Goal: Information Seeking & Learning: Learn about a topic

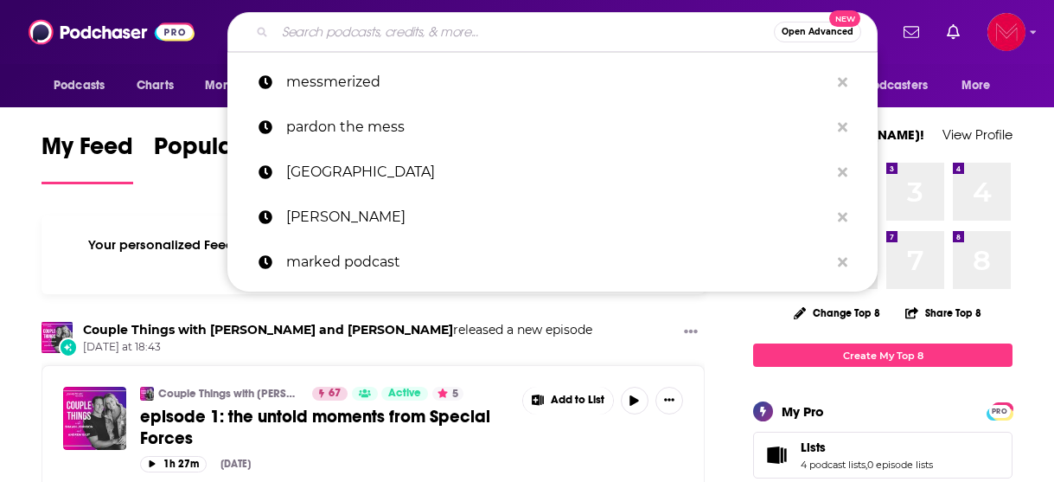
click at [349, 32] on input "Search podcasts, credits, & more..." at bounding box center [524, 32] width 499 height 28
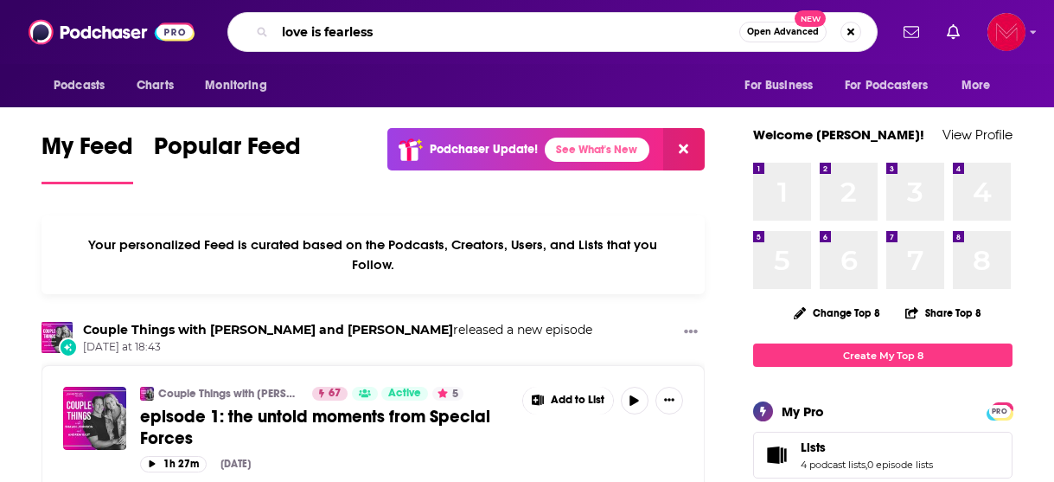
type input "love is fearless"
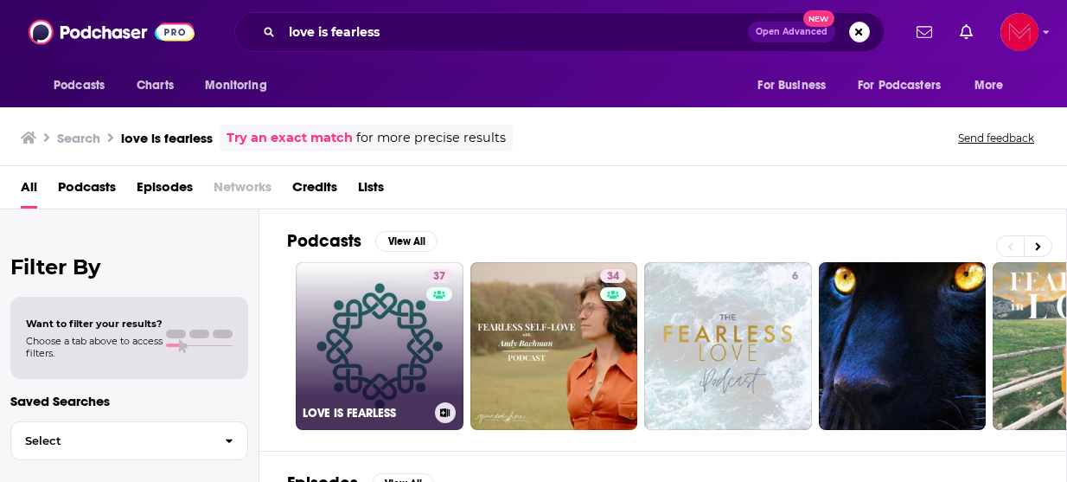
click at [399, 324] on link "37 LOVE IS FEARLESS" at bounding box center [380, 346] width 168 height 168
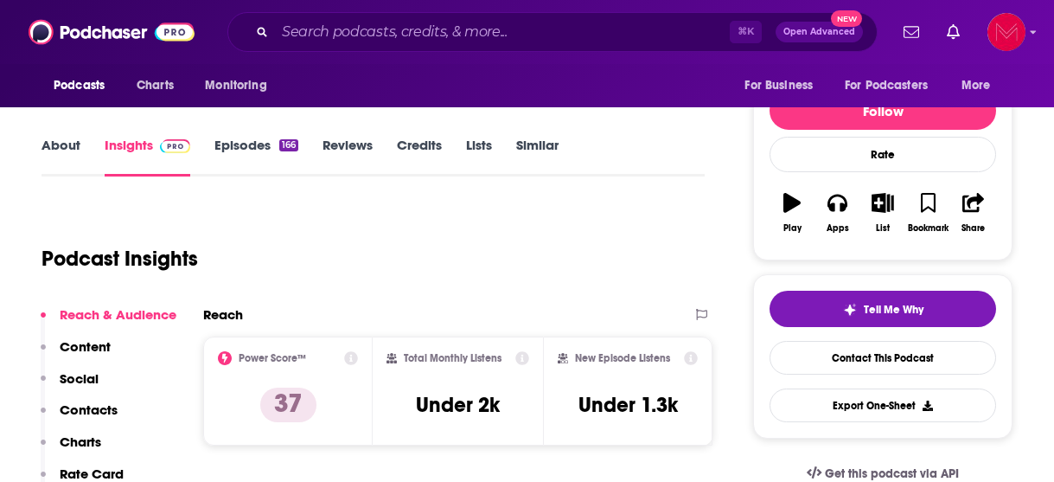
scroll to position [195, 0]
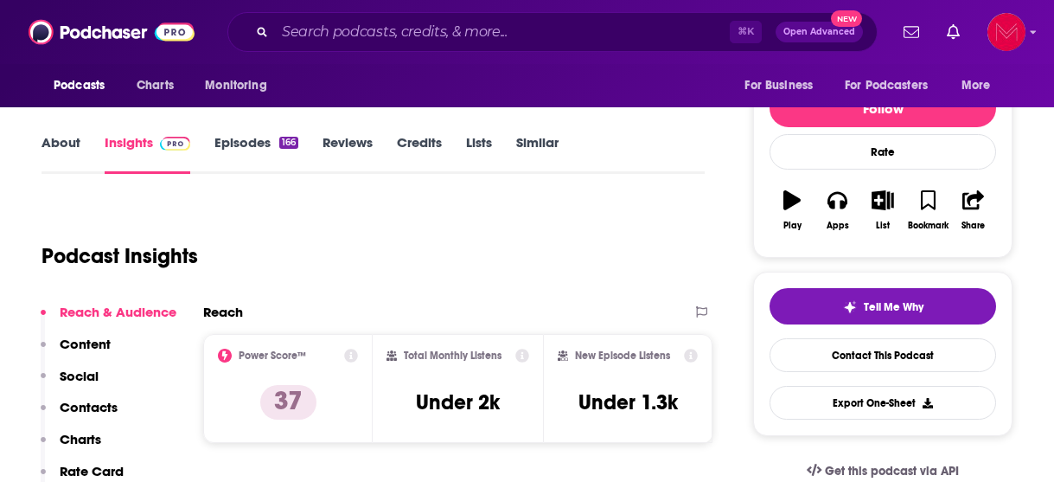
click at [56, 146] on link "About" at bounding box center [60, 154] width 39 height 40
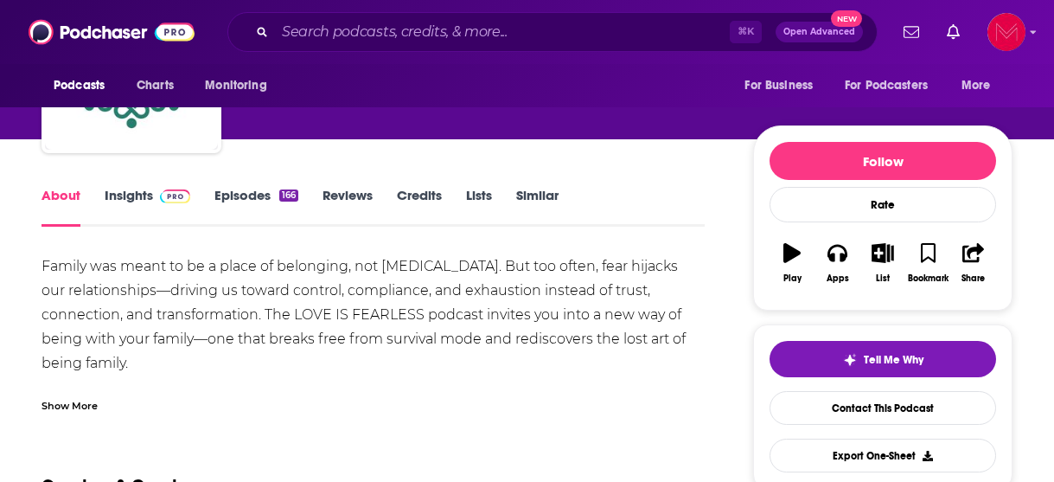
scroll to position [150, 0]
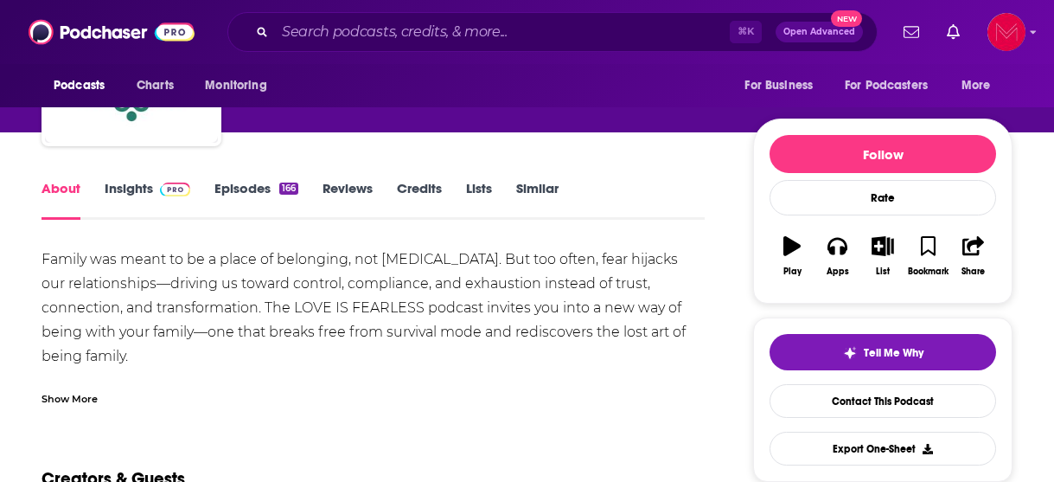
click at [80, 399] on div "Show More" at bounding box center [69, 397] width 56 height 16
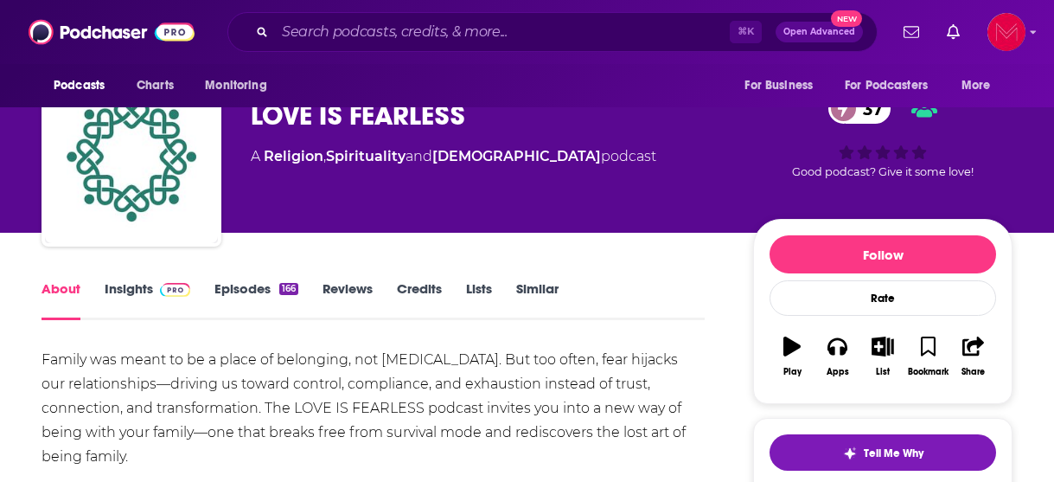
scroll to position [0, 0]
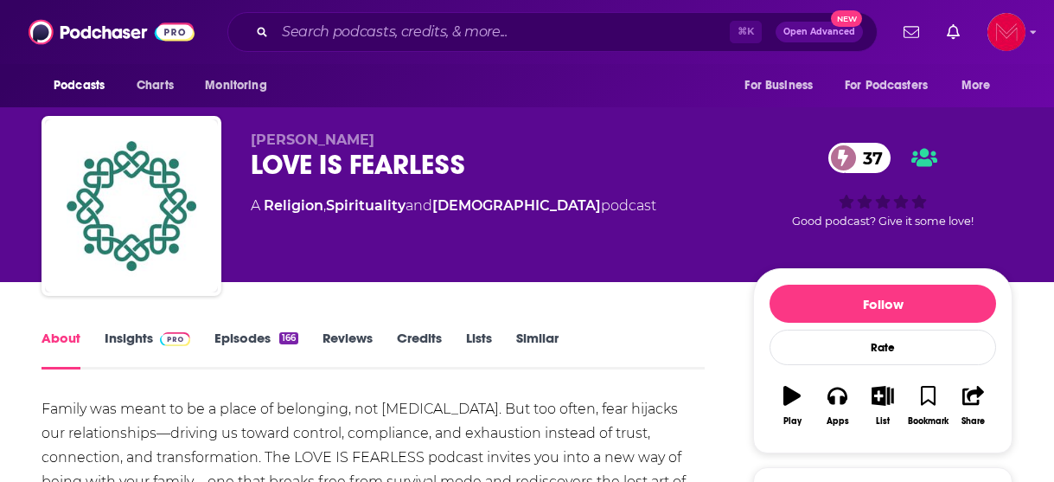
click at [132, 344] on link "Insights" at bounding box center [148, 349] width 86 height 40
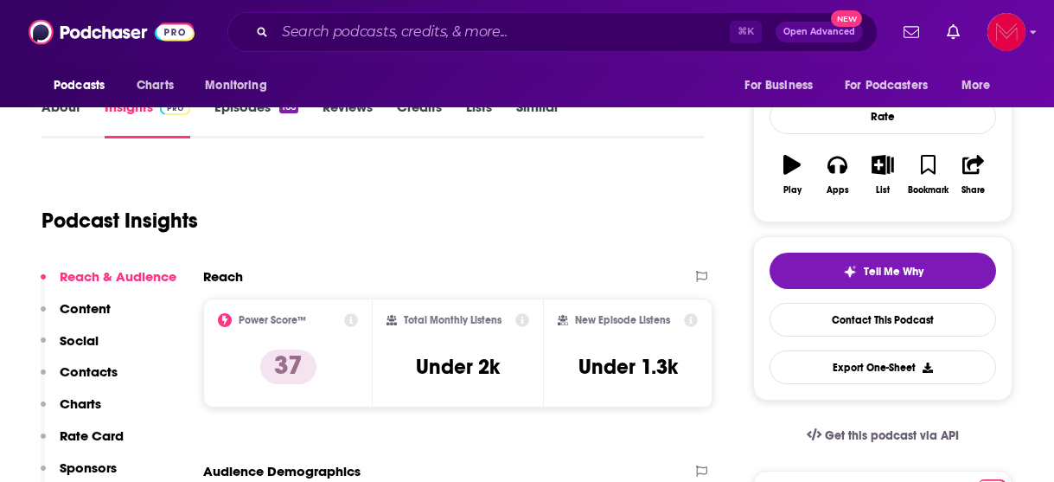
scroll to position [233, 0]
